Goal: Information Seeking & Learning: Understand process/instructions

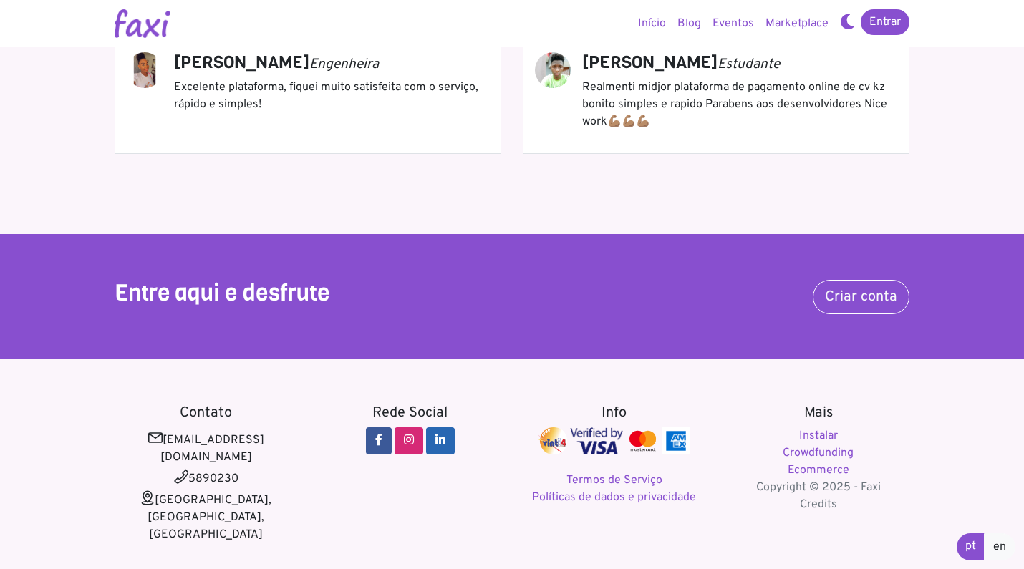
scroll to position [1728, 0]
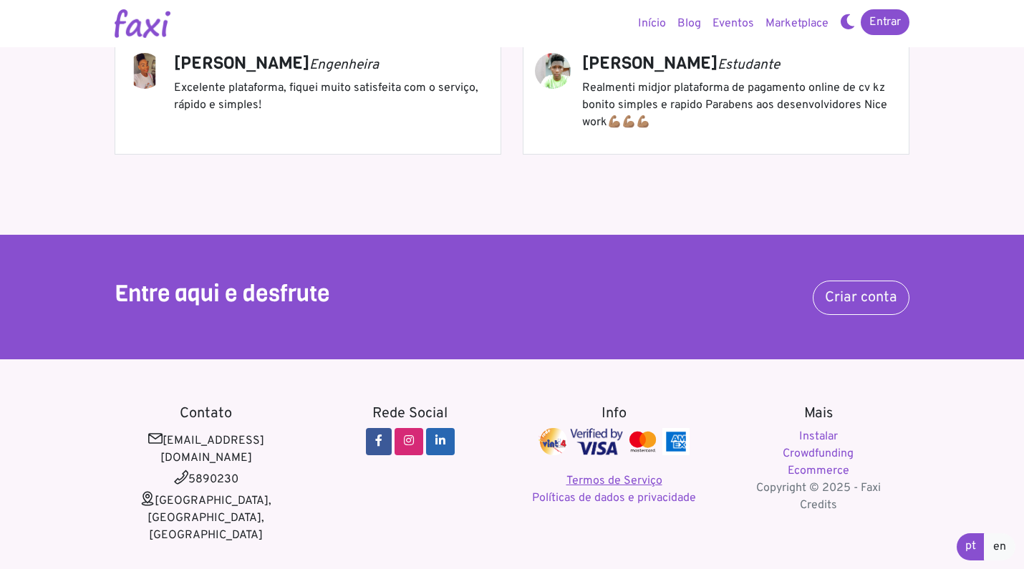
click at [646, 481] on link "Termos de Serviço" at bounding box center [614, 481] width 96 height 14
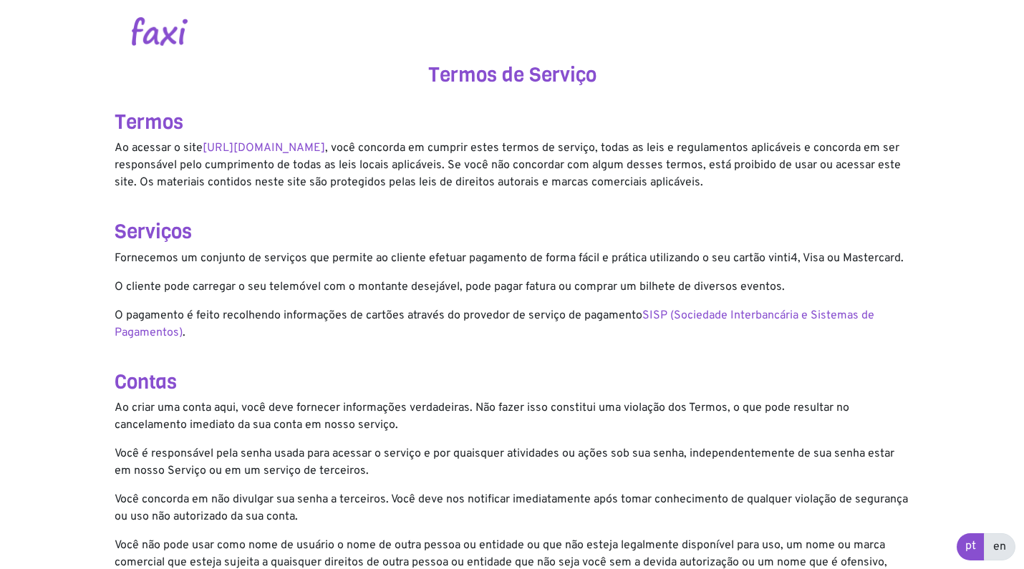
click at [1006, 550] on link "en" at bounding box center [1000, 547] width 32 height 27
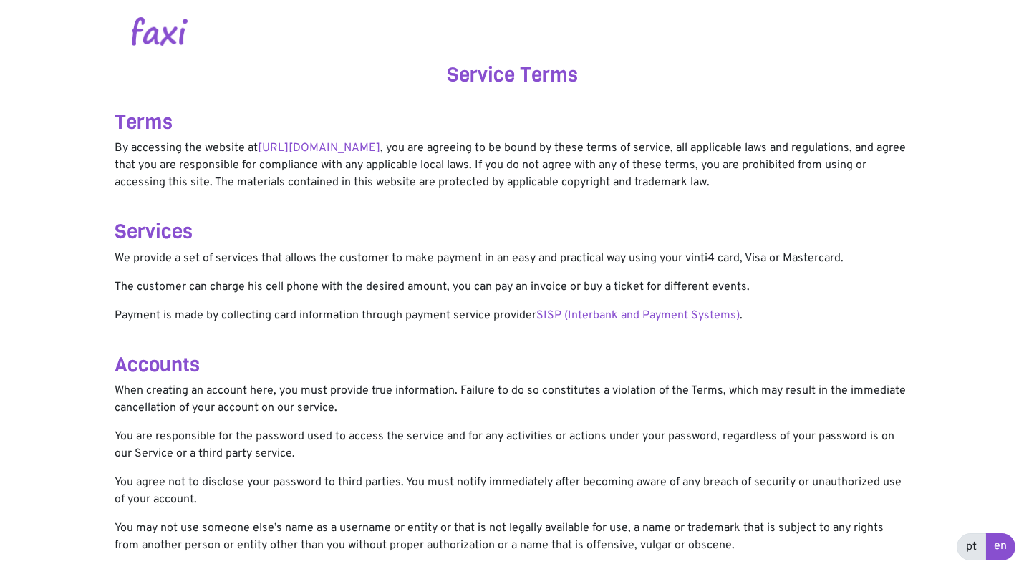
click at [966, 544] on link "pt" at bounding box center [971, 547] width 29 height 27
